Goal: Transaction & Acquisition: Purchase product/service

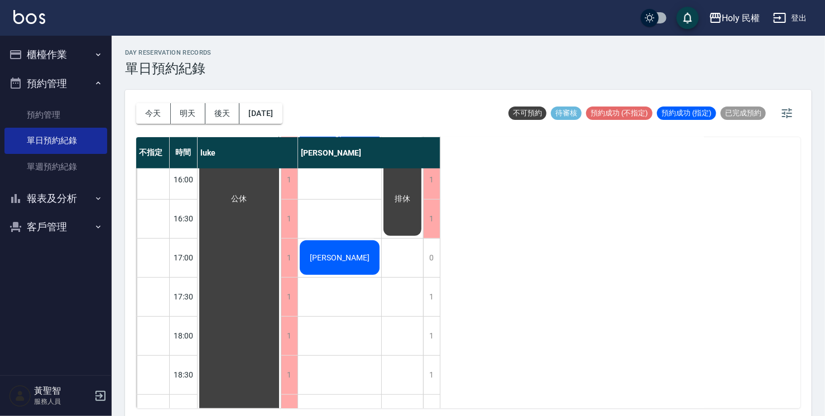
scroll to position [226, 0]
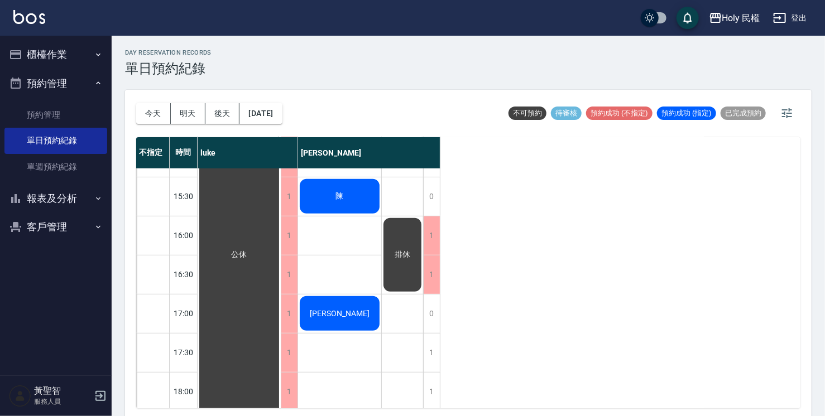
click at [81, 63] on button "櫃檯作業" at bounding box center [55, 54] width 103 height 29
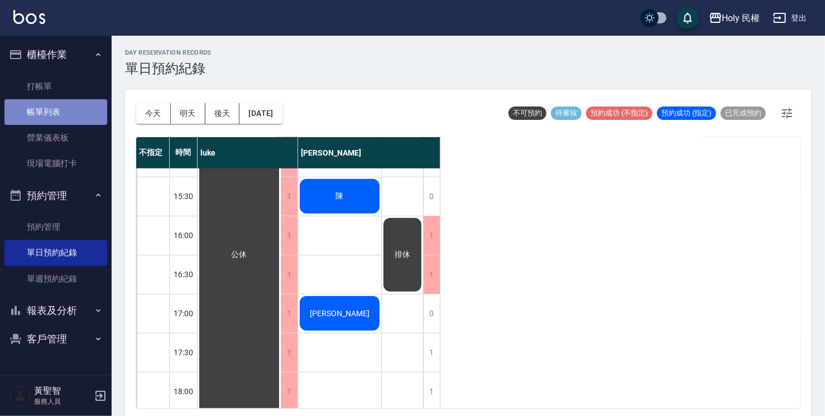
click at [83, 113] on link "帳單列表" at bounding box center [55, 112] width 103 height 26
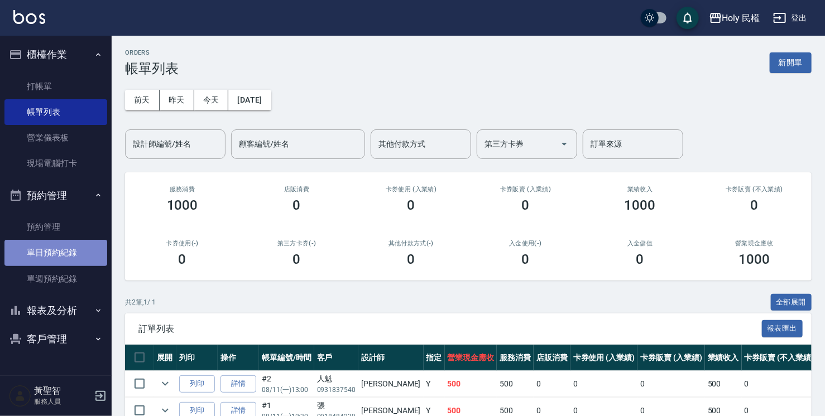
click at [71, 242] on link "單日預約紀錄" at bounding box center [55, 253] width 103 height 26
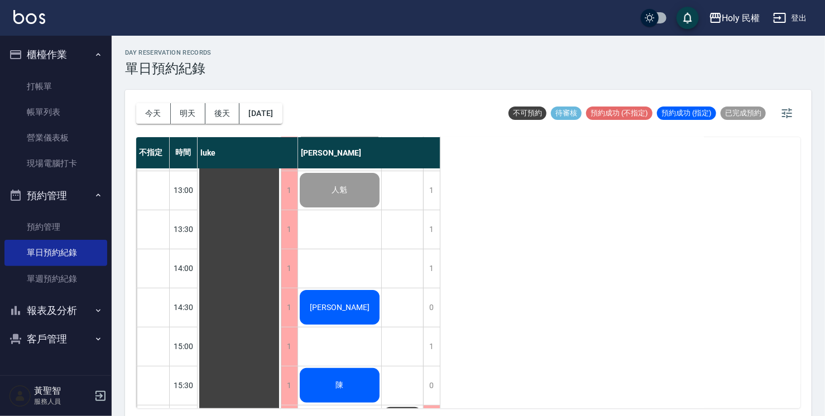
scroll to position [56, 0]
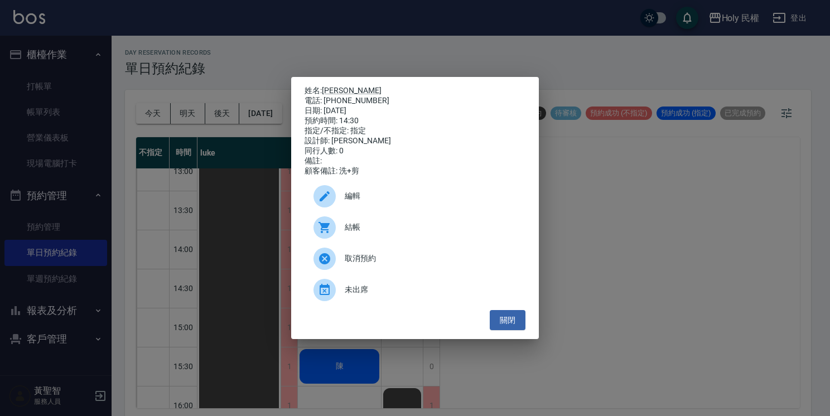
click at [371, 233] on span "結帳" at bounding box center [431, 228] width 172 height 12
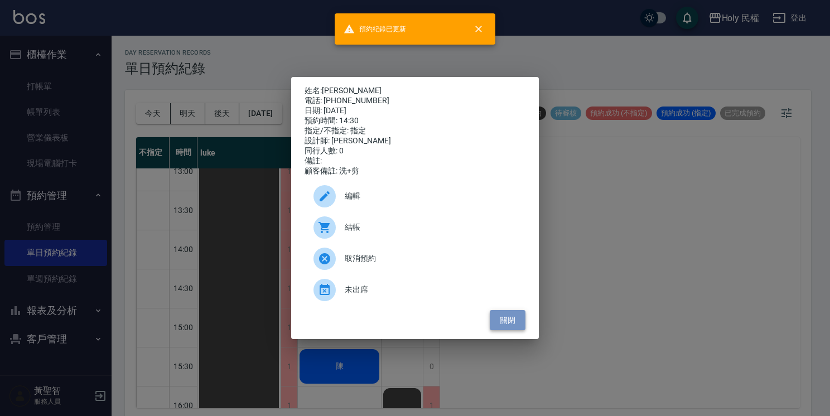
click at [502, 330] on button "關閉" at bounding box center [508, 320] width 36 height 21
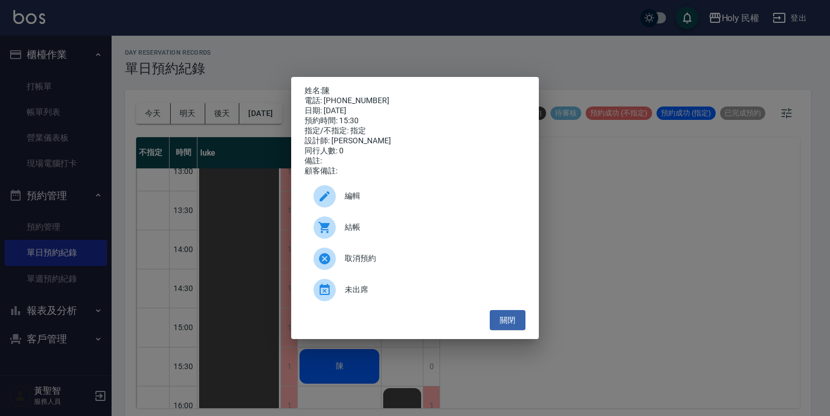
click at [371, 224] on div "結帳" at bounding box center [415, 227] width 221 height 31
click at [518, 329] on button "關閉" at bounding box center [508, 320] width 36 height 21
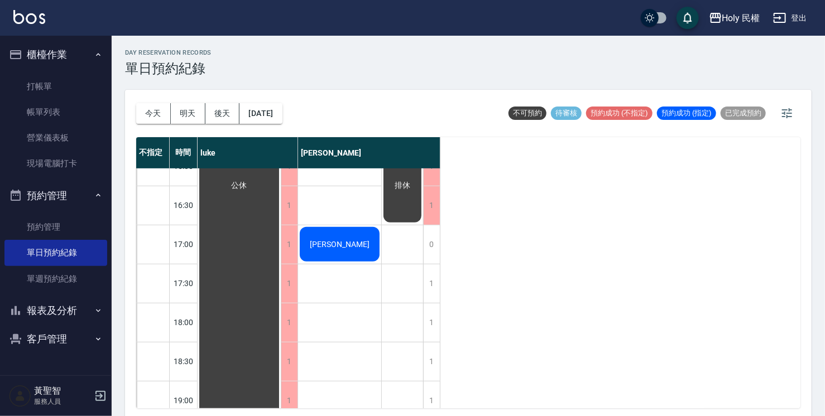
scroll to position [282, 0]
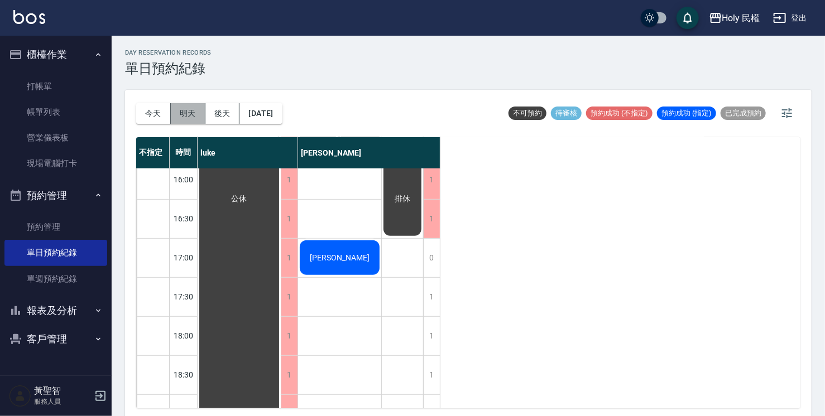
click at [176, 119] on button "明天" at bounding box center [188, 113] width 35 height 21
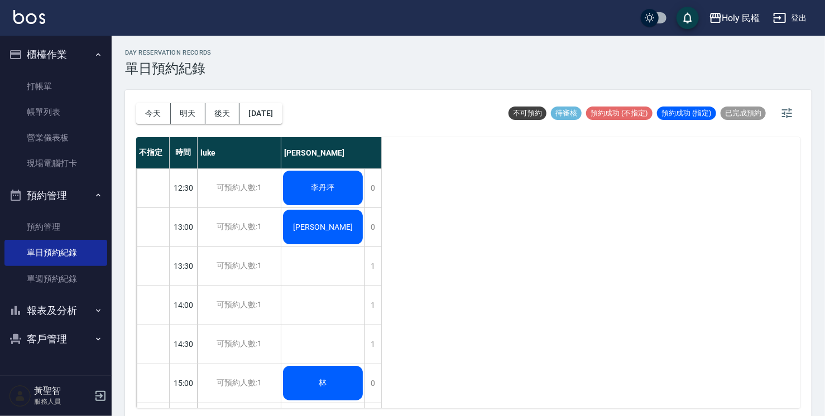
click at [316, 207] on div "[PERSON_NAME]" at bounding box center [322, 188] width 83 height 38
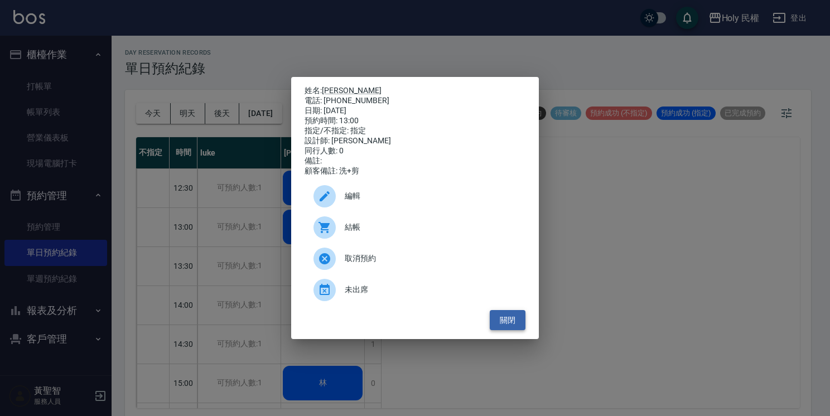
click at [496, 331] on button "關閉" at bounding box center [508, 320] width 36 height 21
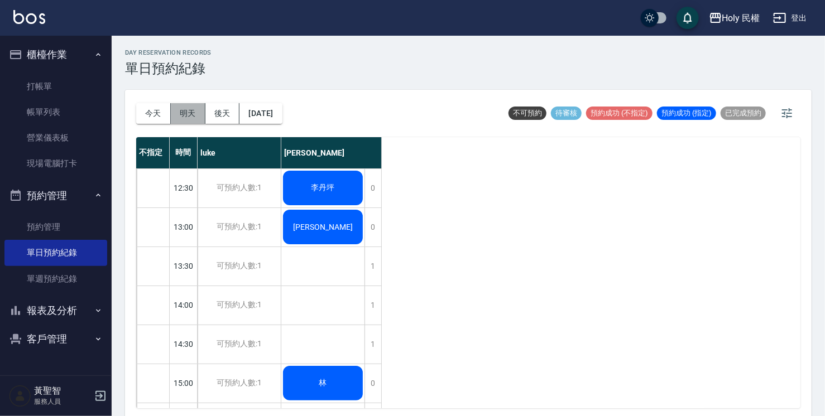
click at [204, 117] on button "明天" at bounding box center [188, 113] width 35 height 21
click at [235, 113] on button "後天" at bounding box center [222, 113] width 35 height 21
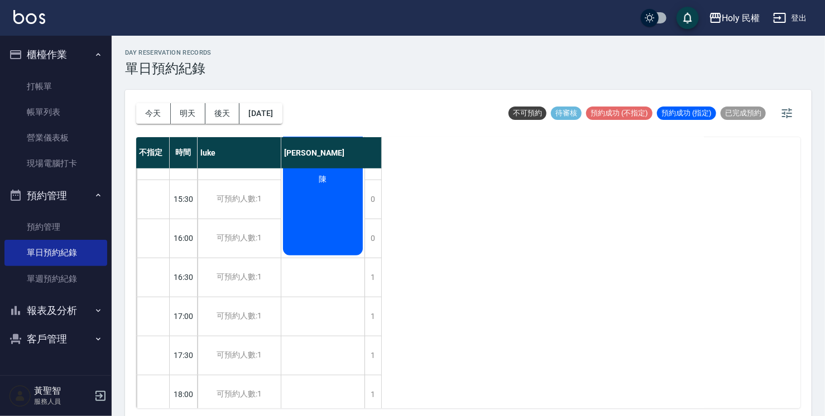
scroll to position [167, 0]
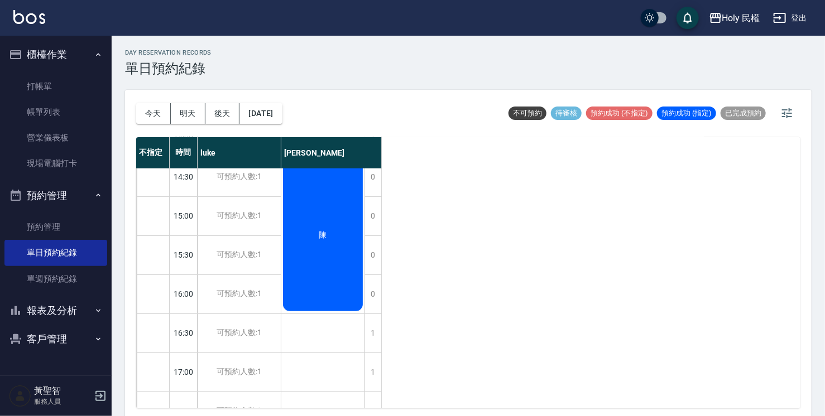
click at [296, 273] on div "陳" at bounding box center [322, 235] width 83 height 155
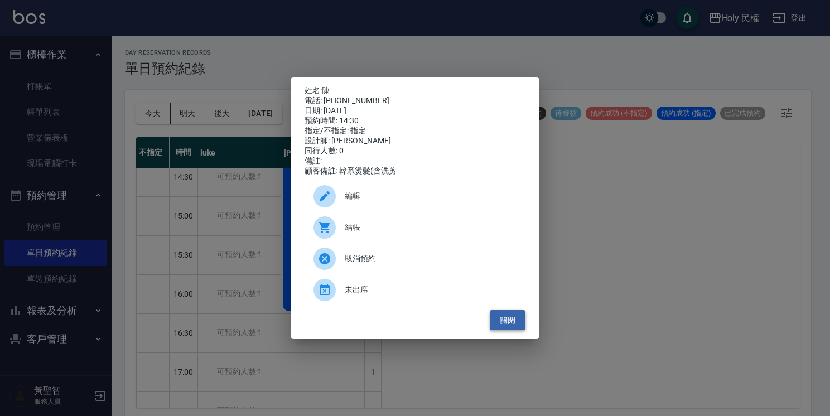
click at [513, 327] on button "關閉" at bounding box center [508, 320] width 36 height 21
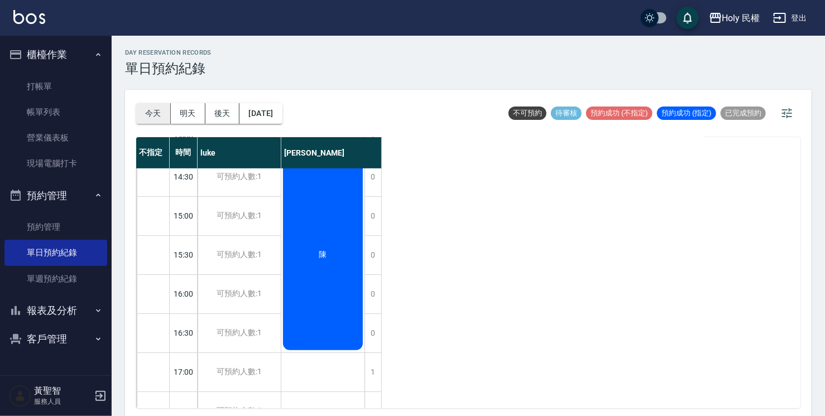
click at [151, 116] on button "今天" at bounding box center [153, 113] width 35 height 21
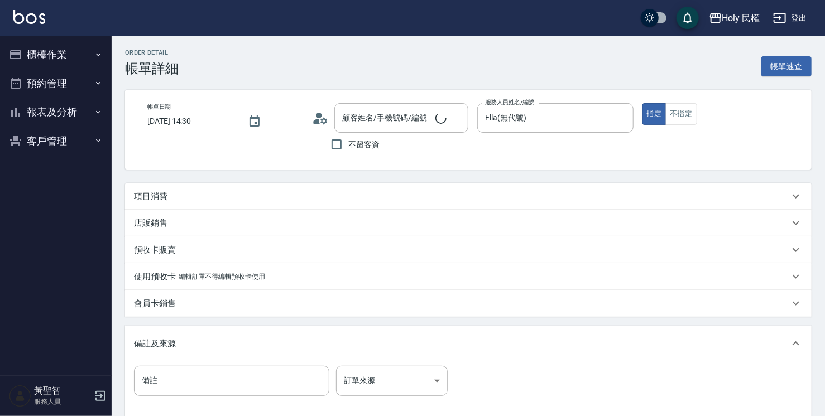
type input "2025/08/11 14:30"
type input "Ella(無代號)"
type input "張瀚杰/0935136273/"
click at [205, 184] on div "項目消費" at bounding box center [468, 196] width 686 height 27
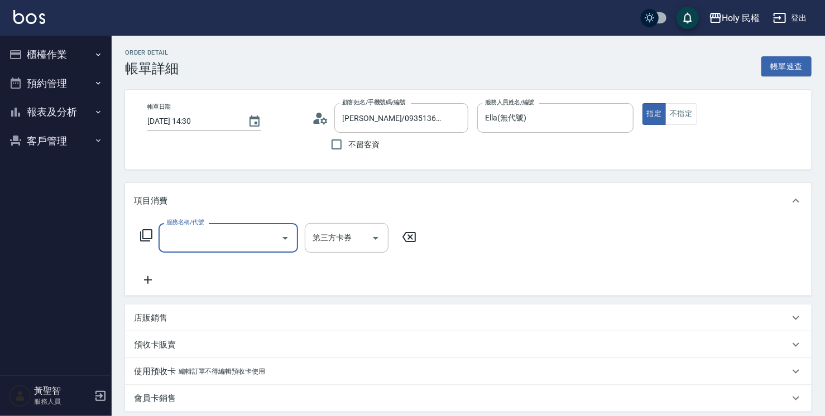
click at [214, 224] on div "服務名稱/代號" at bounding box center [228, 238] width 140 height 30
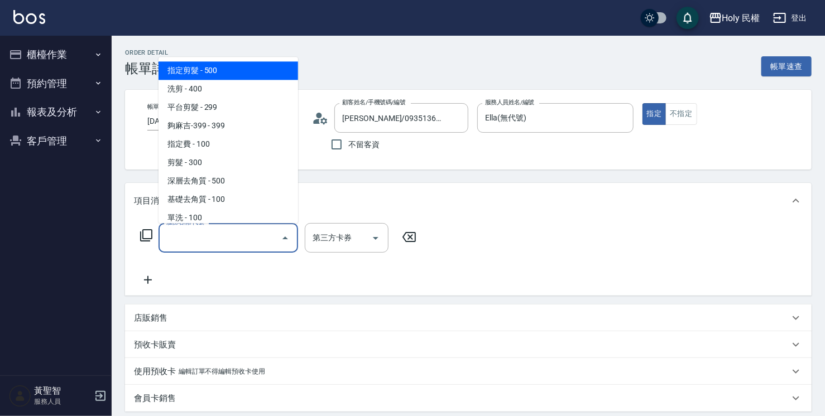
click at [251, 68] on span "指定剪髮 - 500" at bounding box center [228, 70] width 140 height 18
type input "指定剪髮(1)"
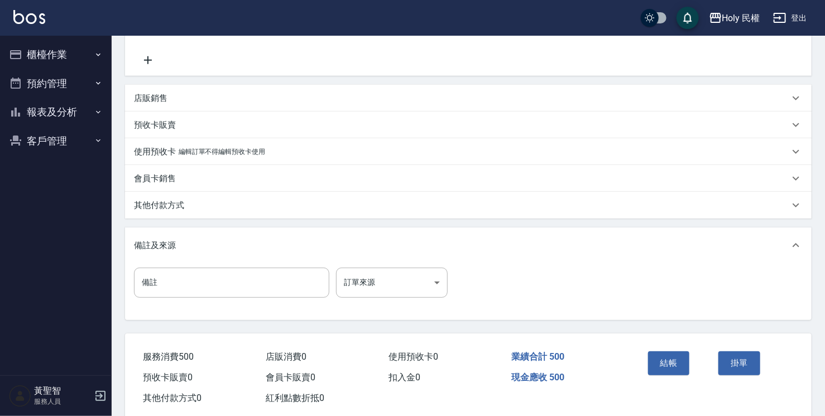
scroll to position [223, 0]
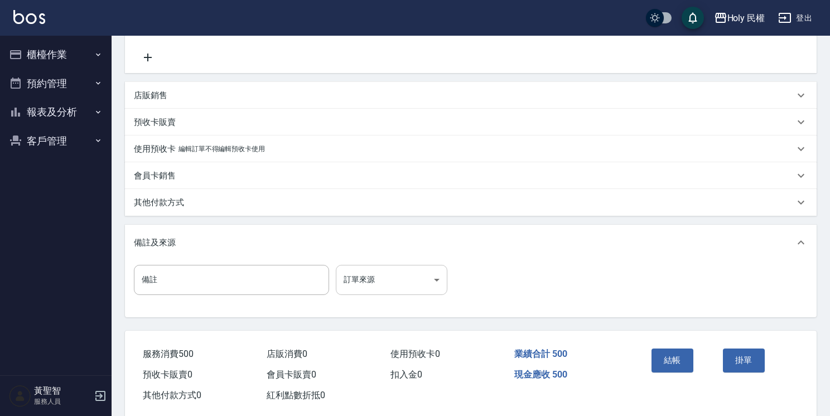
click at [401, 282] on body "Holy 民權 登出 櫃檯作業 打帳單 帳單列表 營業儀表板 現場電腦打卡 預約管理 預約管理 單日預約紀錄 單週預約紀錄 報表及分析 報表目錄 店家日報表 …" at bounding box center [415, 105] width 830 height 656
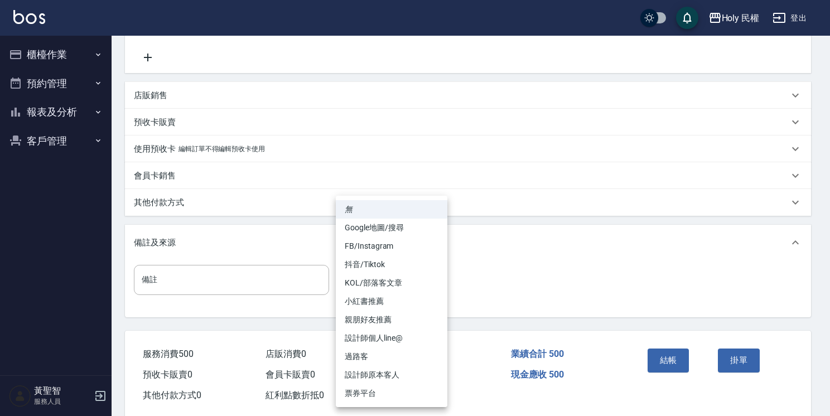
click at [391, 374] on li "設計師原本客人" at bounding box center [392, 375] width 112 height 18
type input "設計師原本客人"
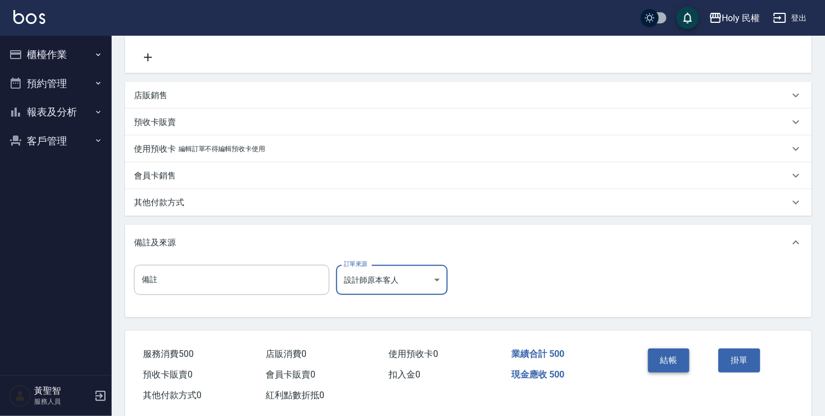
click at [667, 357] on button "結帳" at bounding box center [669, 360] width 42 height 23
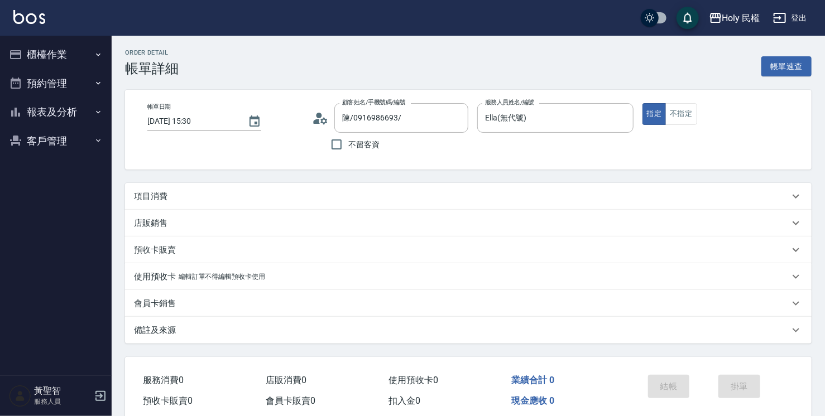
click at [209, 195] on div "項目消費" at bounding box center [461, 197] width 655 height 12
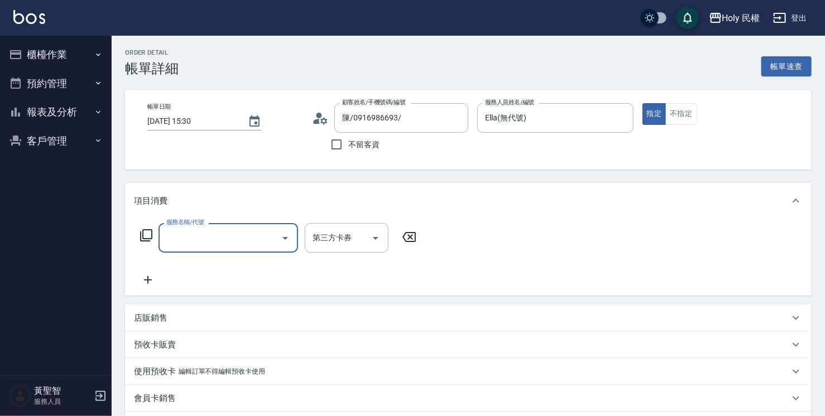
click at [252, 240] on input "服務名稱/代號" at bounding box center [219, 238] width 113 height 20
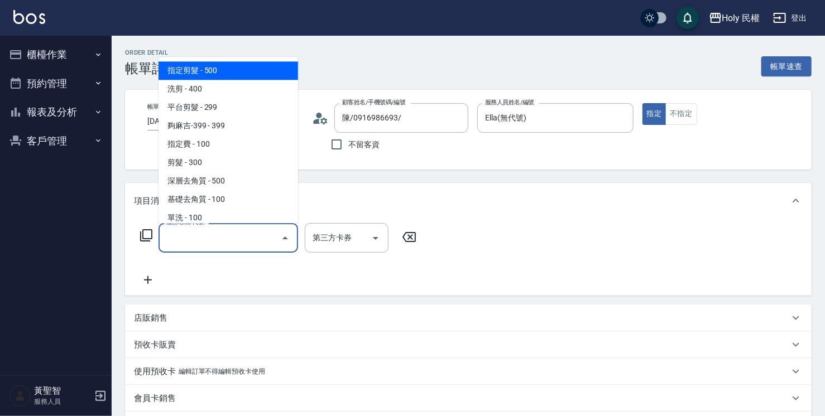
click at [216, 75] on span "指定剪髮 - 500" at bounding box center [228, 70] width 140 height 18
type input "指定剪髮(1)"
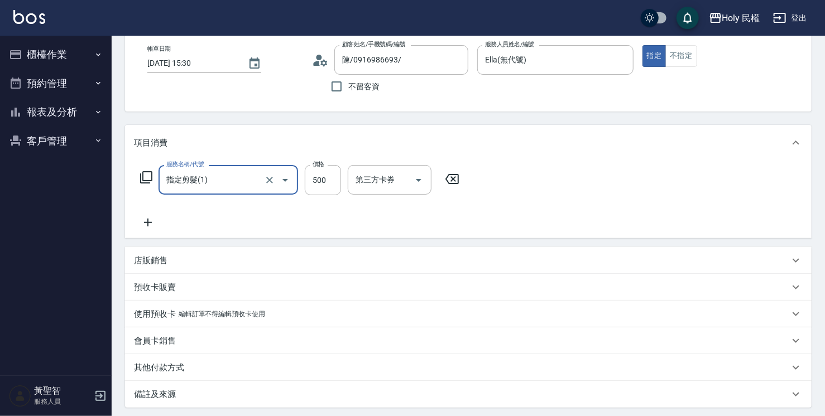
scroll to position [167, 0]
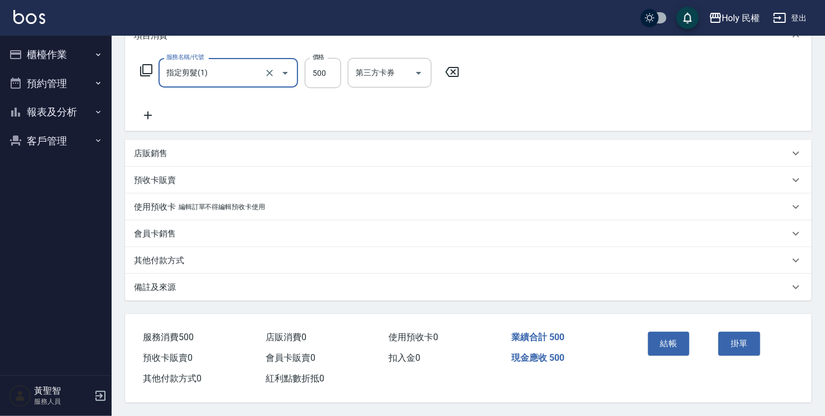
click at [348, 287] on div "備註及來源" at bounding box center [461, 288] width 655 height 12
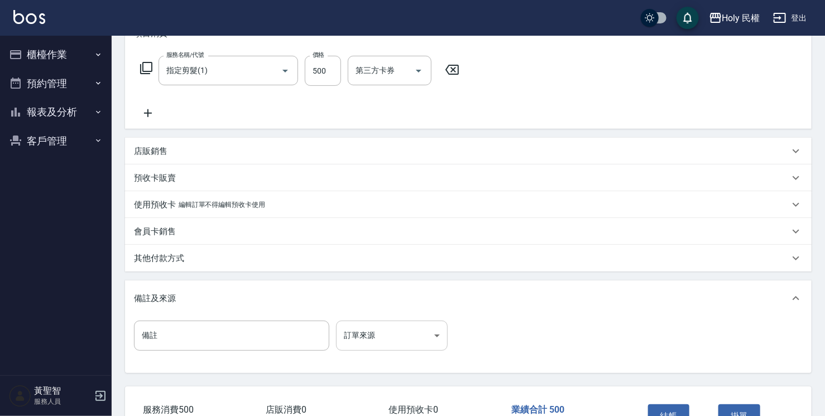
click at [386, 344] on body "Holy 民權 登出 櫃檯作業 打帳單 帳單列表 營業儀表板 現場電腦打卡 預約管理 預約管理 單日預約紀錄 單週預約紀錄 報表及分析 報表目錄 店家日報表 …" at bounding box center [412, 161] width 825 height 656
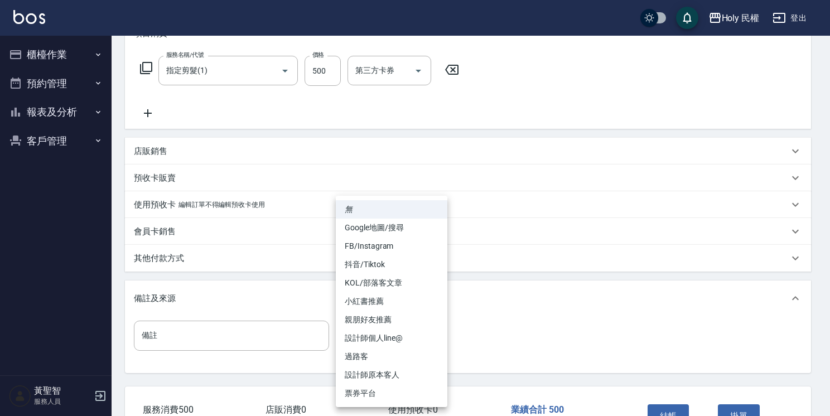
click at [379, 368] on li "設計師原本客人" at bounding box center [392, 375] width 112 height 18
type input "設計師原本客人"
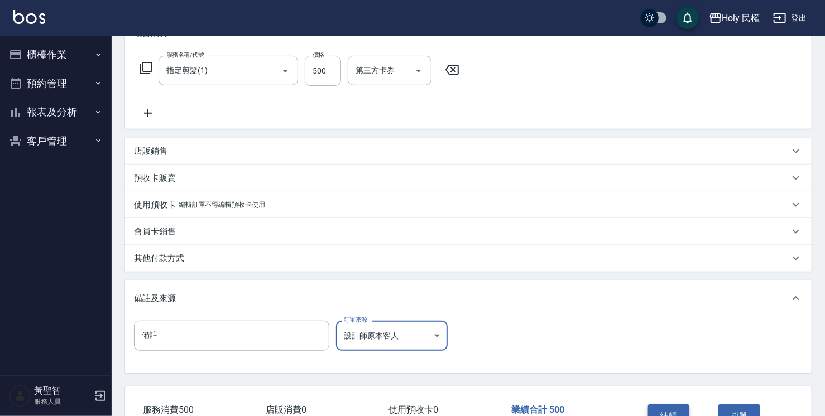
click at [680, 411] on button "結帳" at bounding box center [669, 416] width 42 height 23
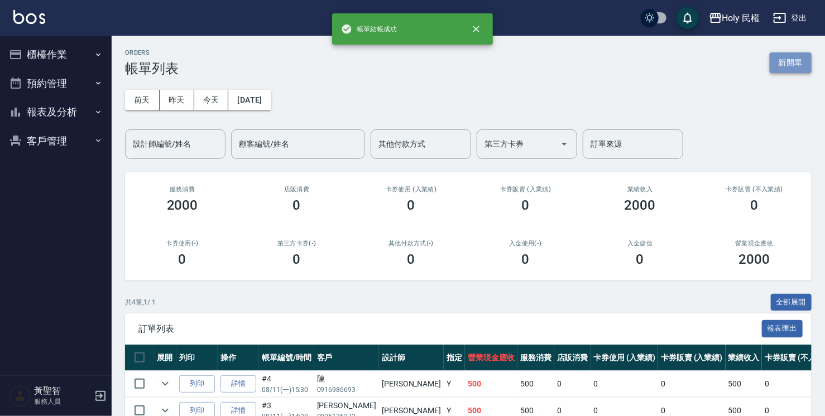
click at [797, 60] on button "新開單" at bounding box center [790, 62] width 42 height 21
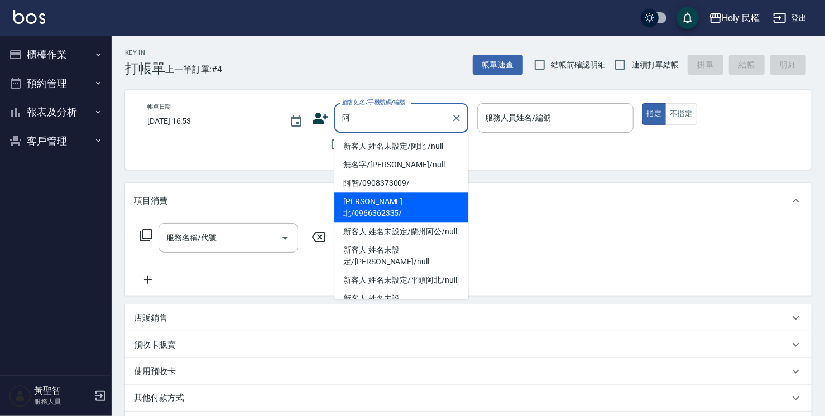
click at [398, 200] on li "黃阿北/0966362335/" at bounding box center [401, 208] width 134 height 30
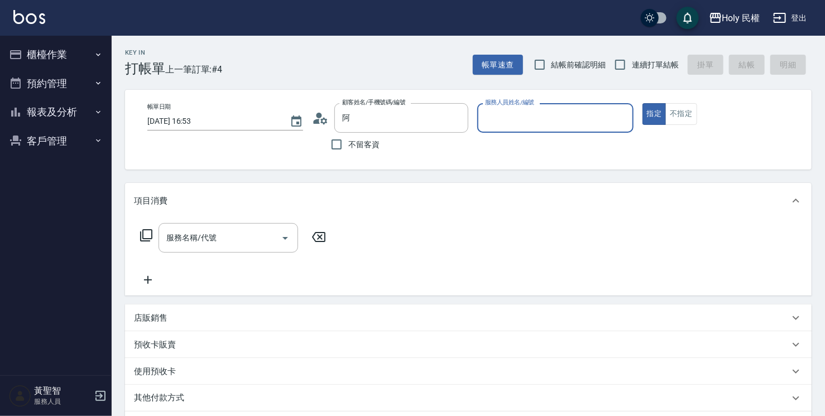
type input "黃阿北/0966362335/"
click at [513, 122] on input "服務人員姓名/編號" at bounding box center [555, 118] width 146 height 20
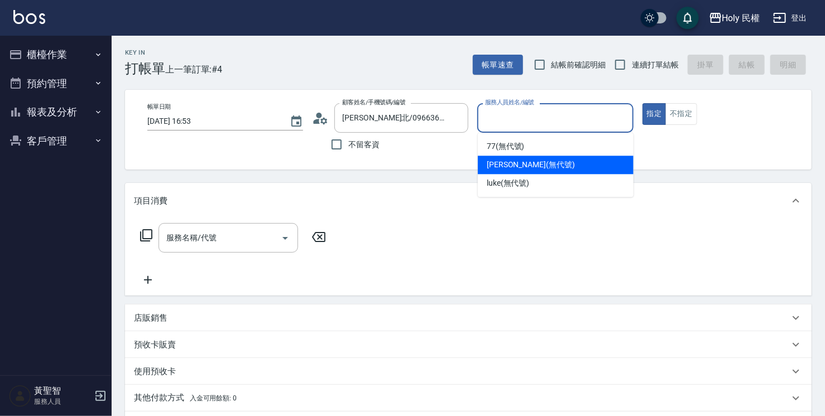
click at [505, 161] on span "Ella (無代號)" at bounding box center [531, 165] width 88 height 12
type input "Ella(無代號)"
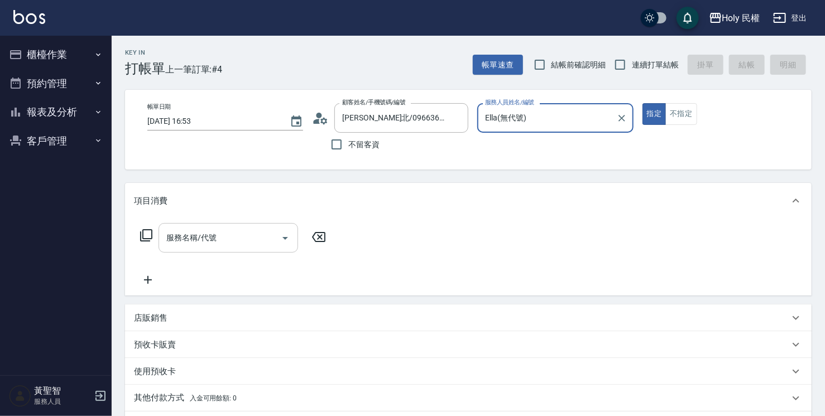
click at [267, 241] on input "服務名稱/代號" at bounding box center [219, 238] width 113 height 20
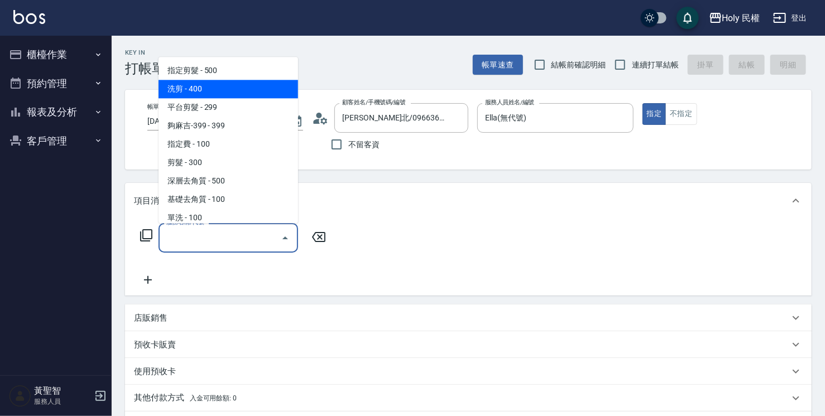
click at [250, 93] on span "洗剪 - 400" at bounding box center [228, 89] width 140 height 18
type input "洗剪(3)"
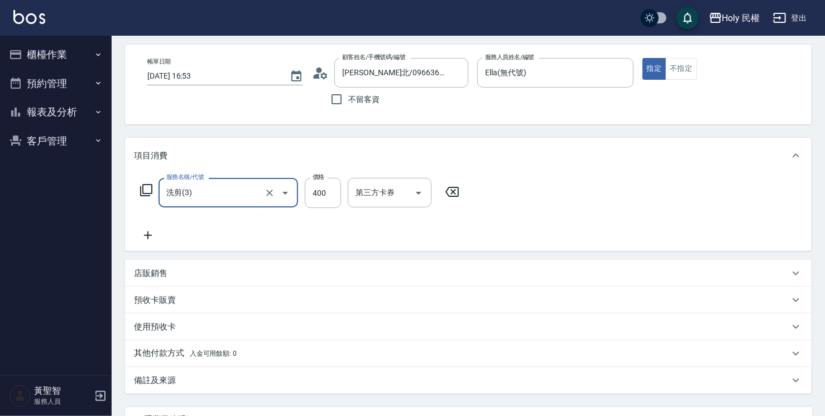
scroll to position [112, 0]
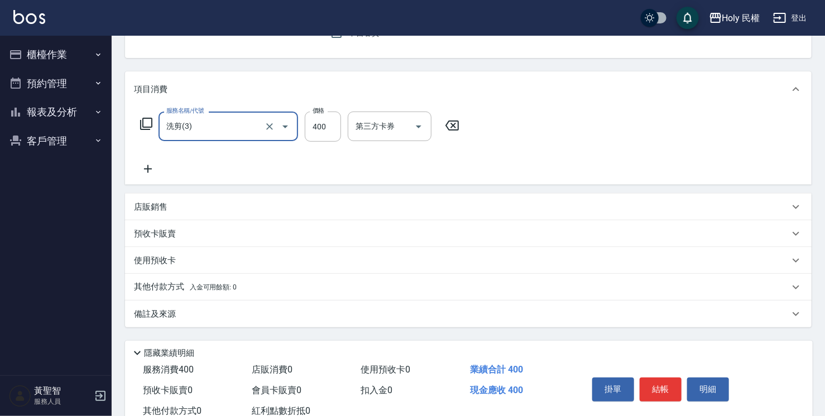
click at [531, 320] on div "備註及來源" at bounding box center [468, 314] width 686 height 27
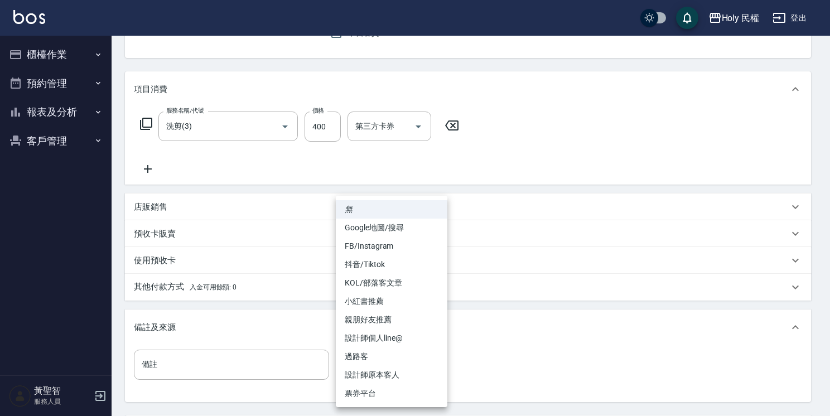
click at [416, 362] on body "Holy 民權 登出 櫃檯作業 打帳單 帳單列表 營業儀表板 現場電腦打卡 預約管理 預約管理 單日預約紀錄 單週預約紀錄 報表及分析 報表目錄 店家日報表 …" at bounding box center [415, 205] width 830 height 635
click at [415, 358] on li "過路客" at bounding box center [392, 357] width 112 height 18
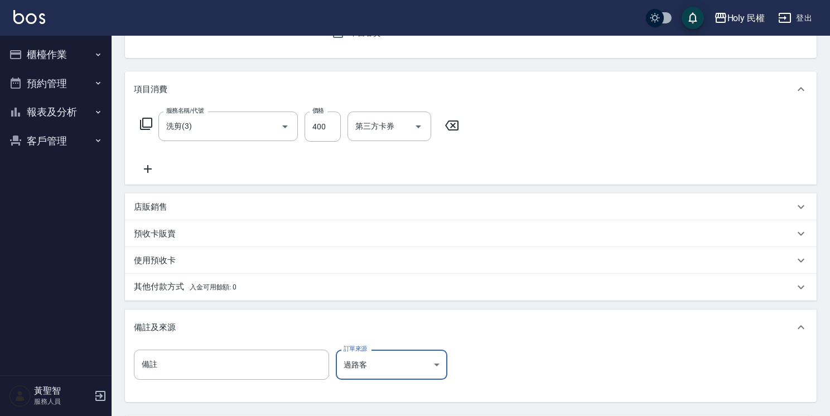
type input "過路客"
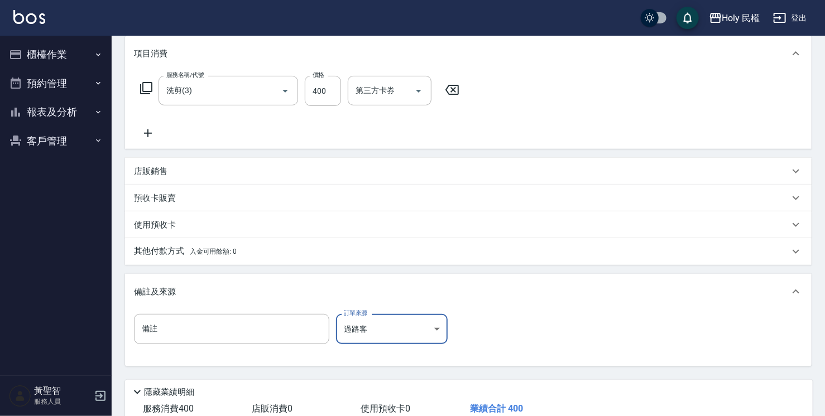
scroll to position [167, 0]
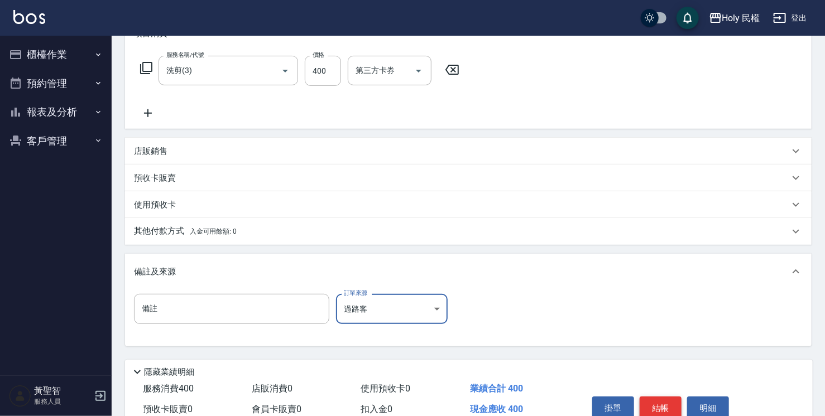
click at [661, 411] on button "結帳" at bounding box center [660, 408] width 42 height 23
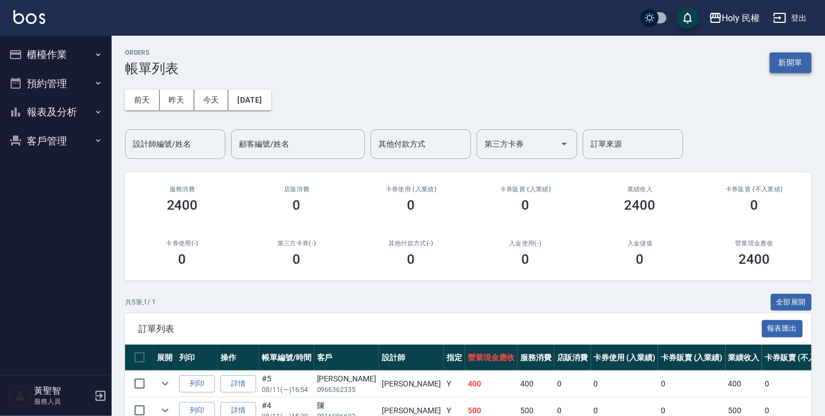
click at [790, 63] on button "新開單" at bounding box center [790, 62] width 42 height 21
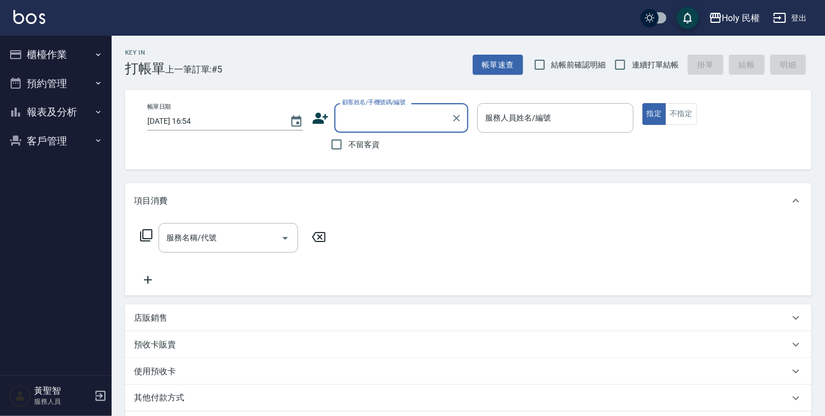
click at [379, 114] on input "顧客姓名/手機號碼/編號" at bounding box center [392, 118] width 107 height 20
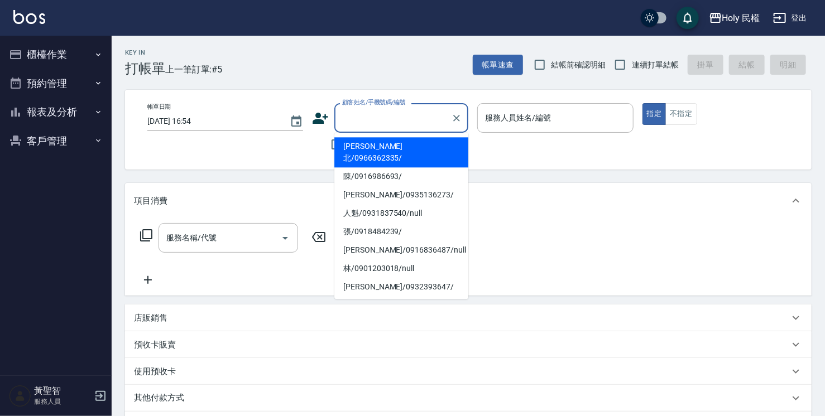
click at [375, 142] on li "黃阿北/0966362335/" at bounding box center [401, 152] width 134 height 30
type input "黃阿北/0966362335/"
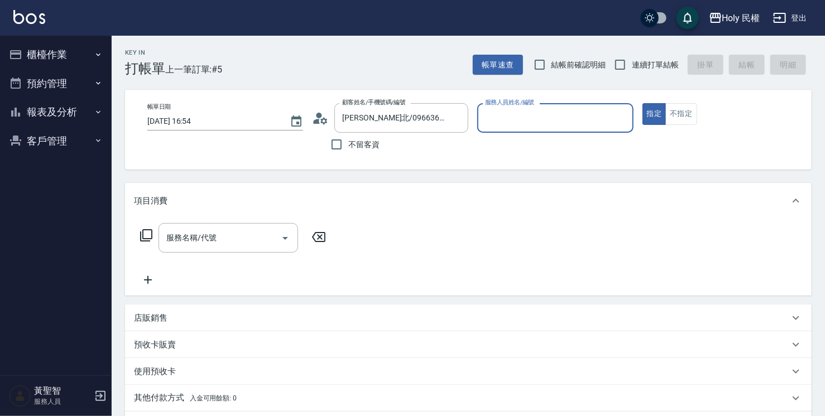
click at [316, 114] on icon at bounding box center [320, 118] width 17 height 17
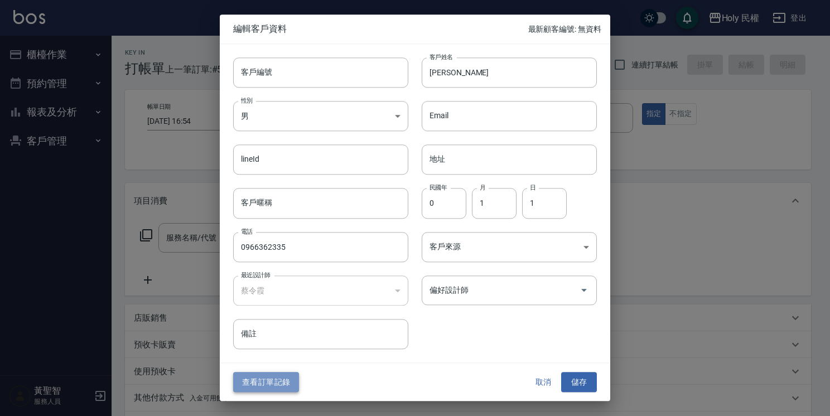
click at [257, 376] on button "查看訂單記錄" at bounding box center [266, 382] width 66 height 21
